Goal: Transaction & Acquisition: Book appointment/travel/reservation

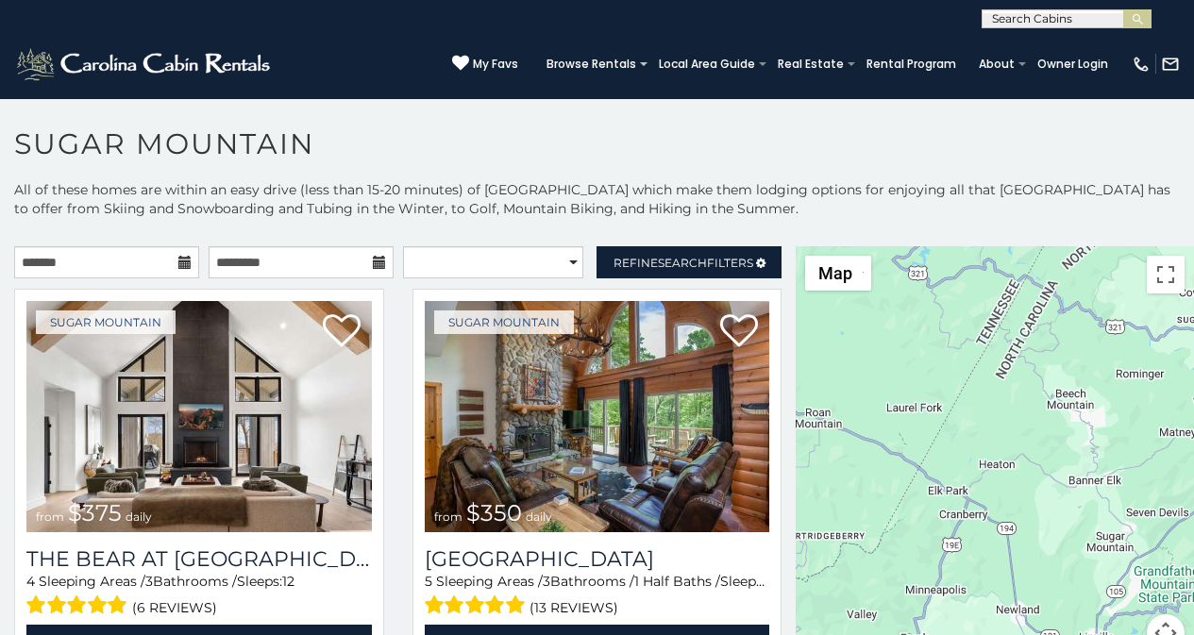
scroll to position [8, 0]
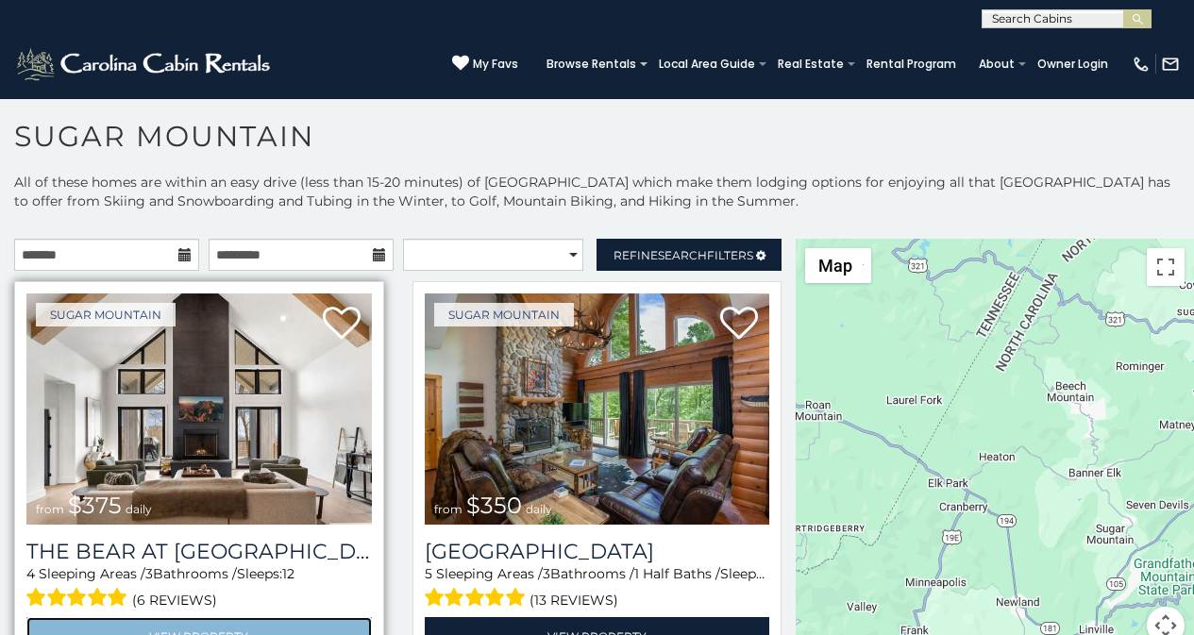
click at [59, 631] on link "View Property" at bounding box center [198, 636] width 345 height 39
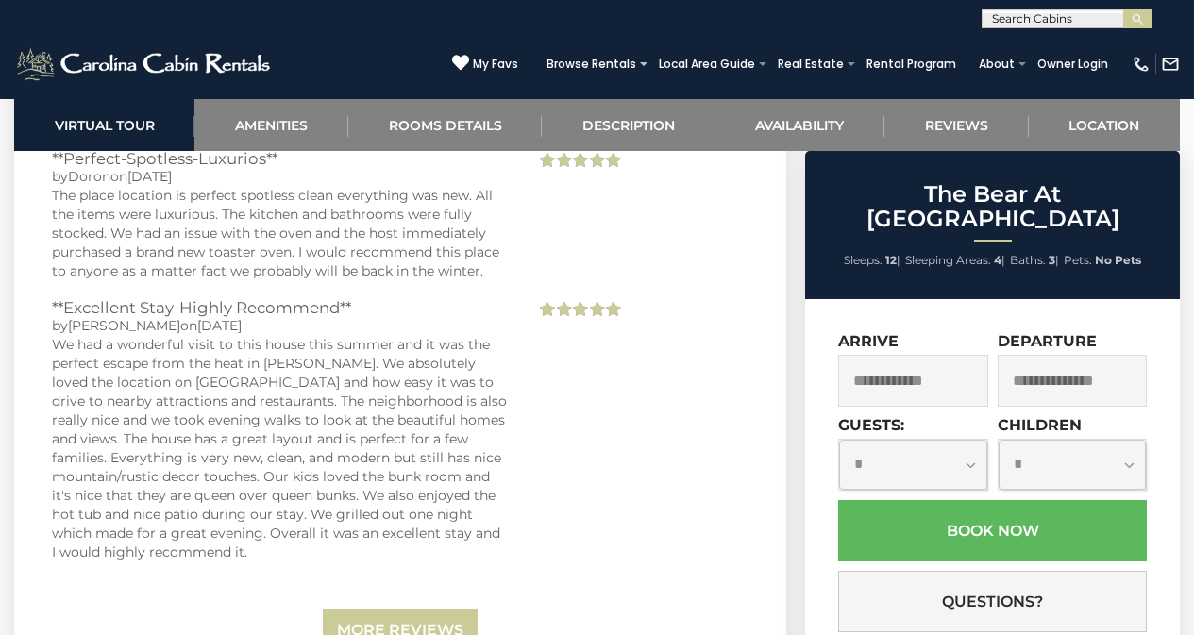
scroll to position [4957, 0]
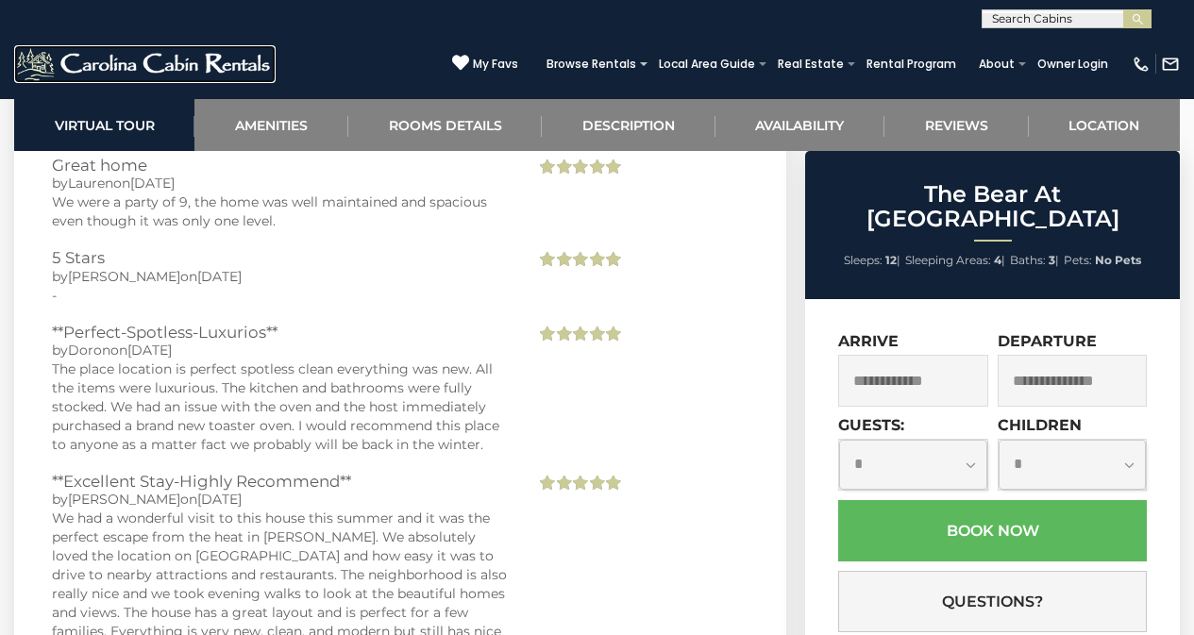
click at [44, 61] on img at bounding box center [144, 64] width 261 height 38
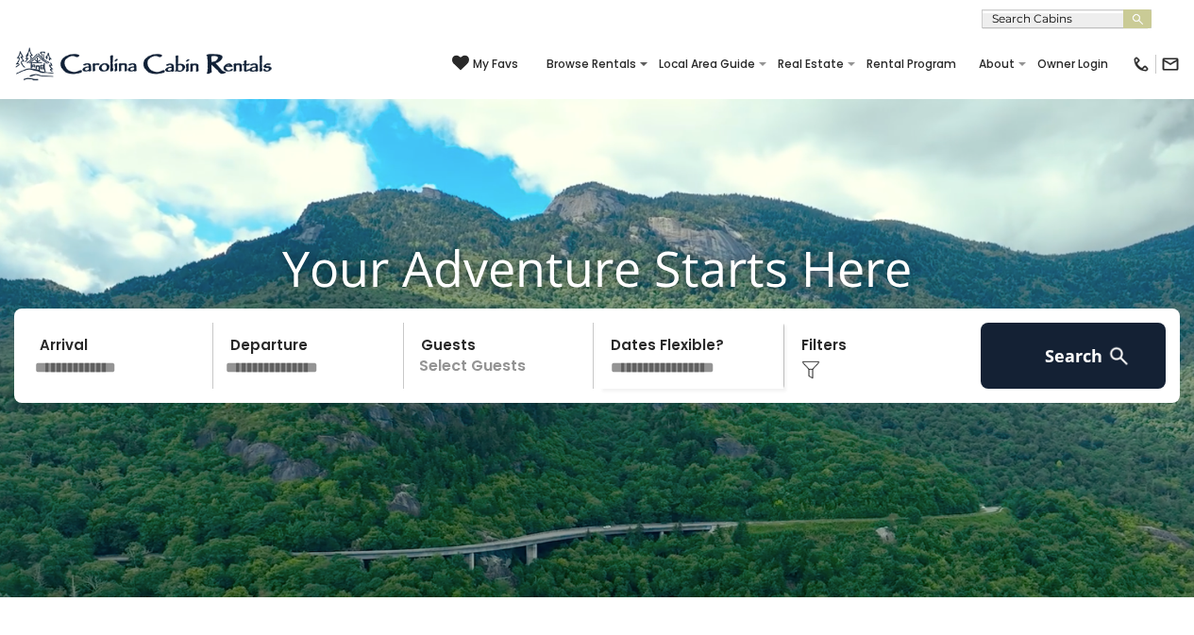
scroll to position [728, 0]
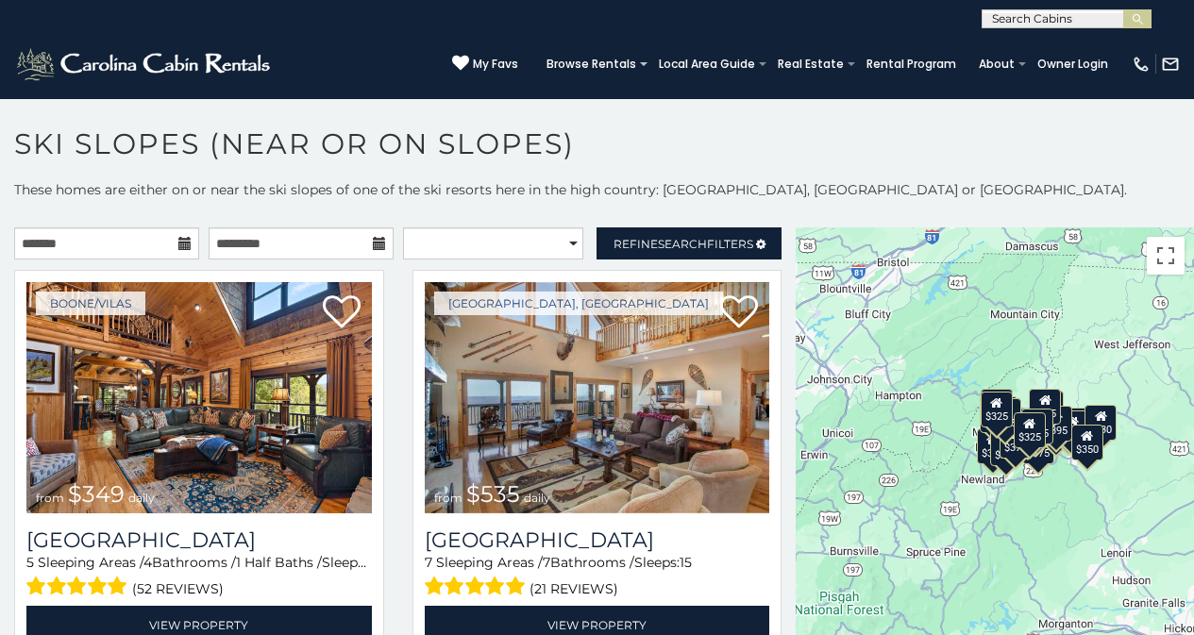
click at [257, 193] on p "These homes are either on or near the ski slopes of one of the ski resorts here…" at bounding box center [597, 199] width 1194 height 38
click at [1135, 12] on img "submit" at bounding box center [1137, 19] width 14 height 14
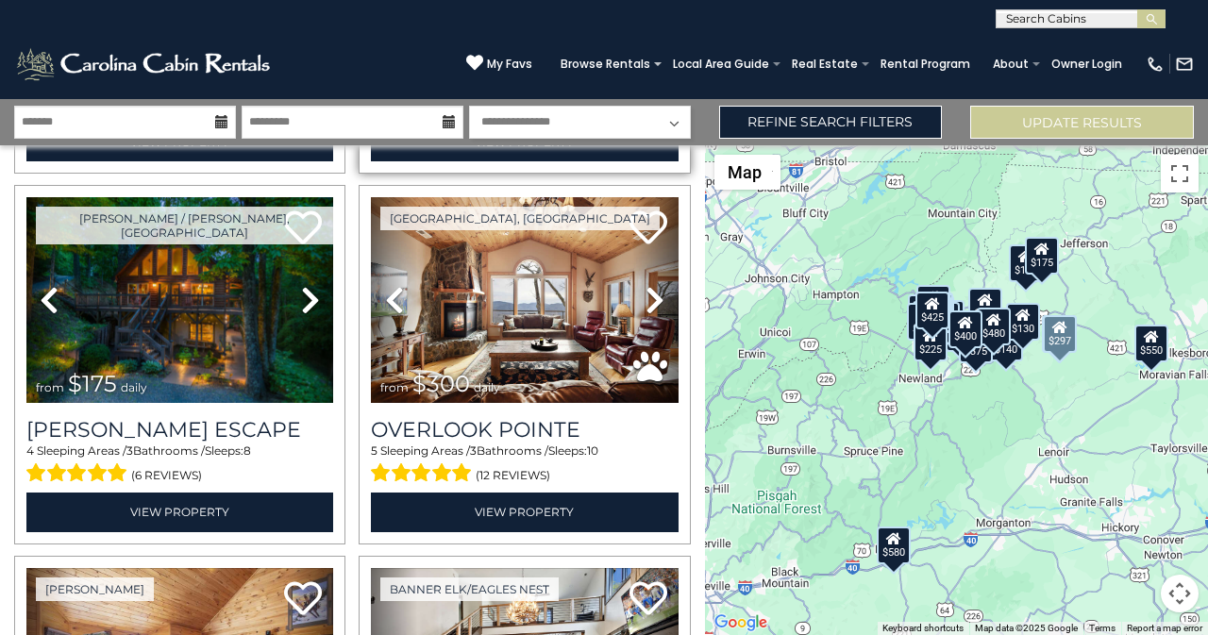
scroll to position [393, 0]
